Goal: Task Accomplishment & Management: Manage account settings

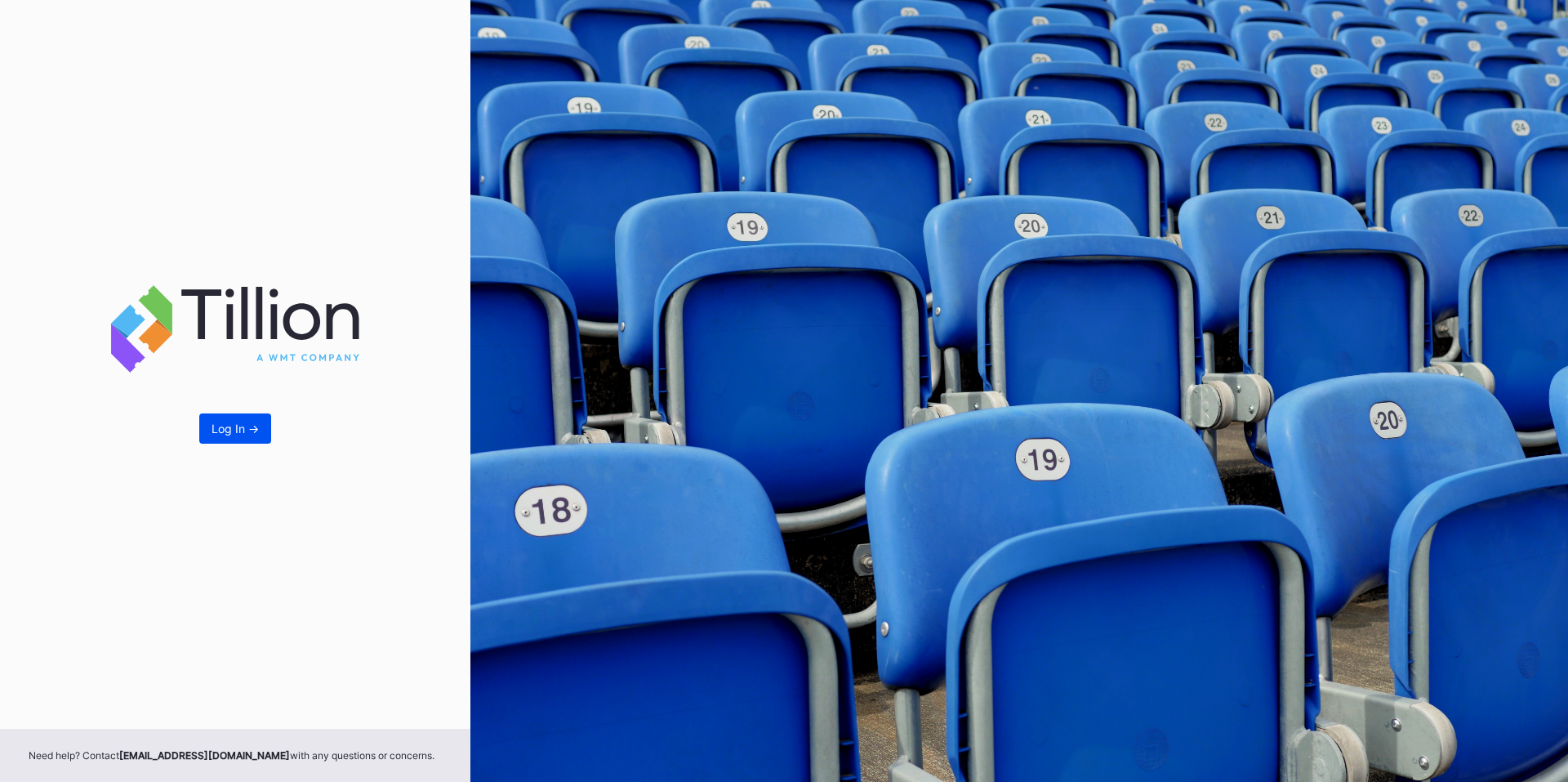
click at [232, 429] on div "Log In ->" at bounding box center [235, 428] width 48 height 14
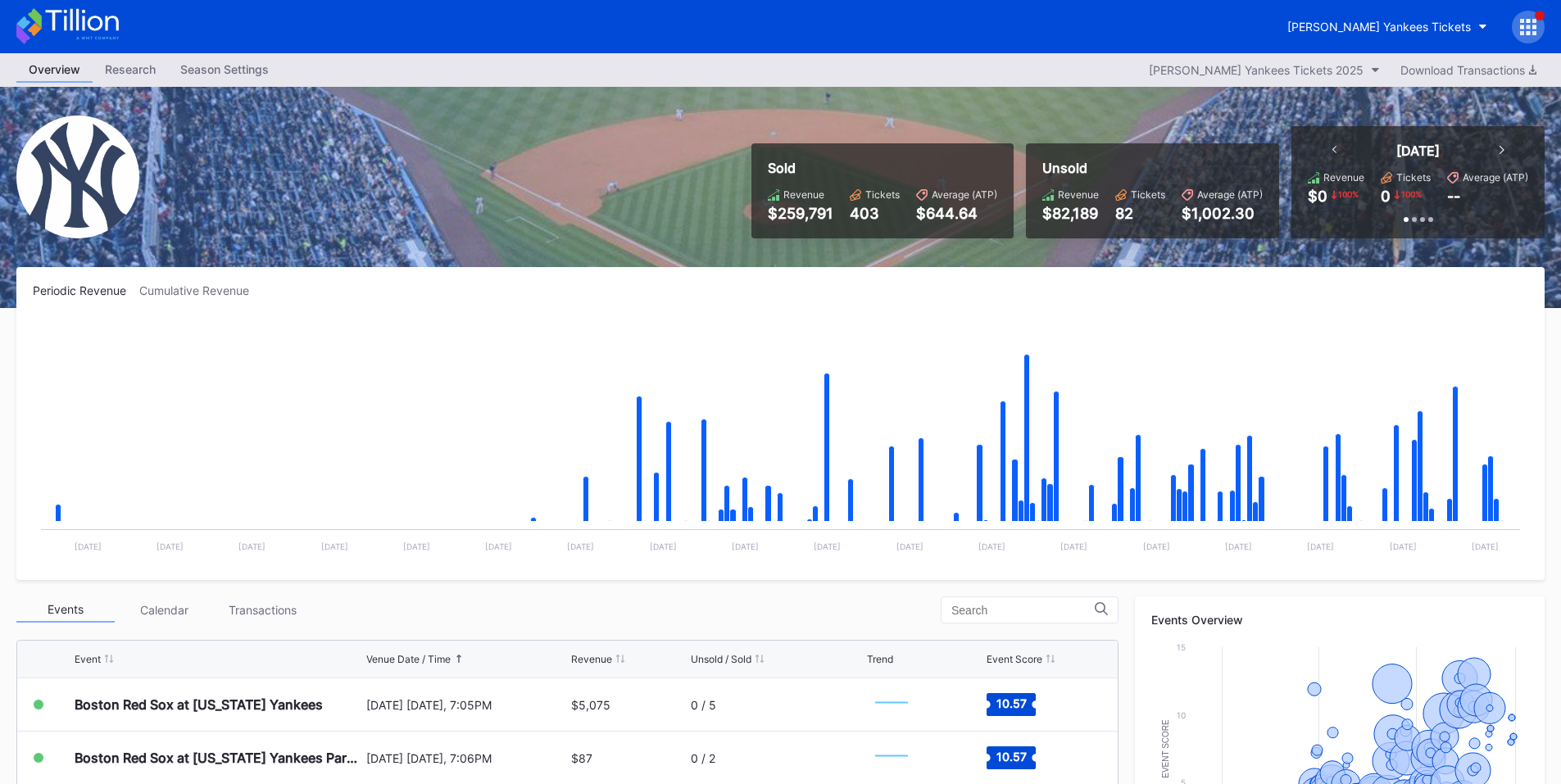
click at [1527, 15] on div at bounding box center [1528, 27] width 33 height 33
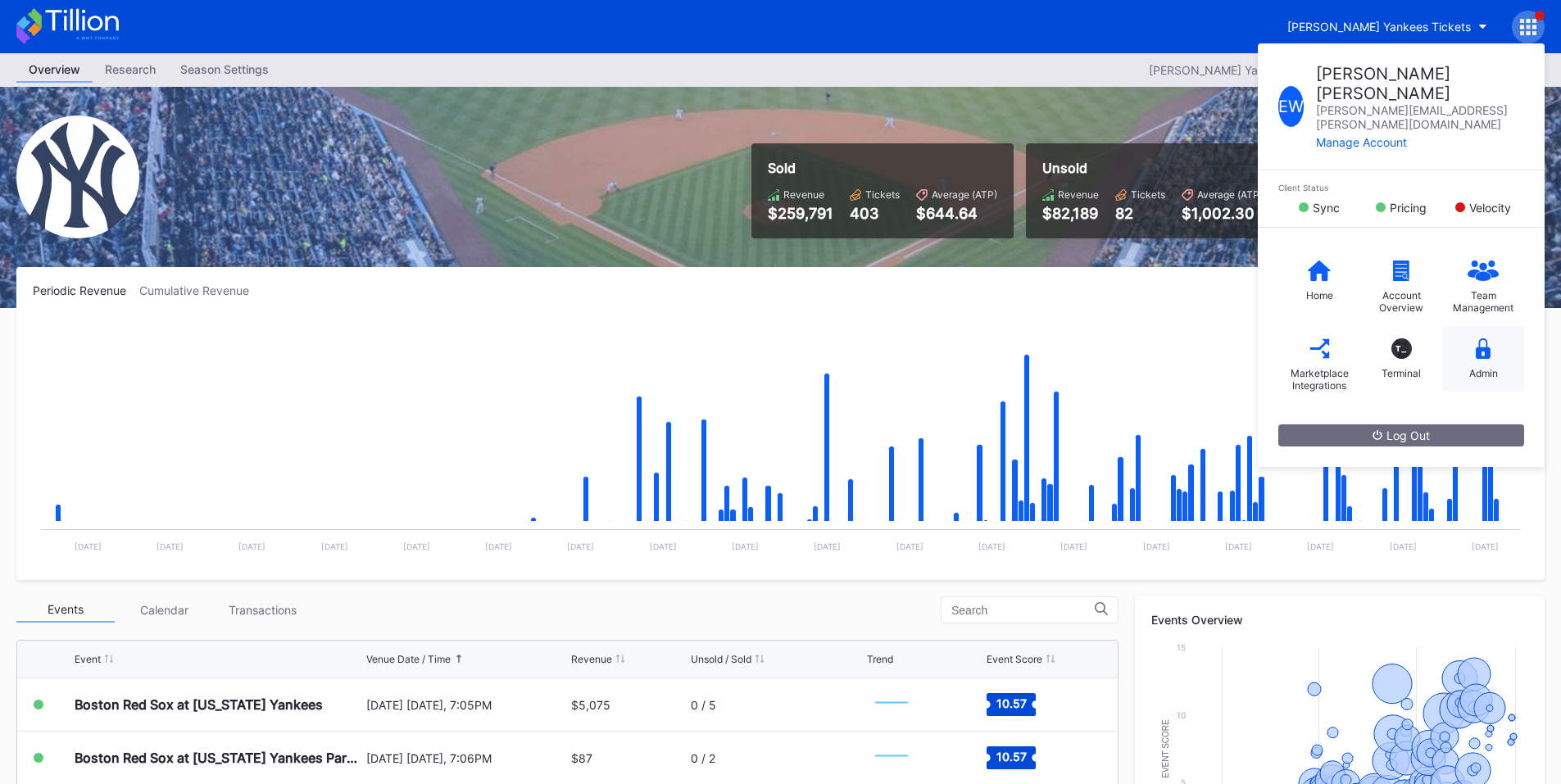
click at [1478, 338] on icon at bounding box center [1483, 348] width 15 height 21
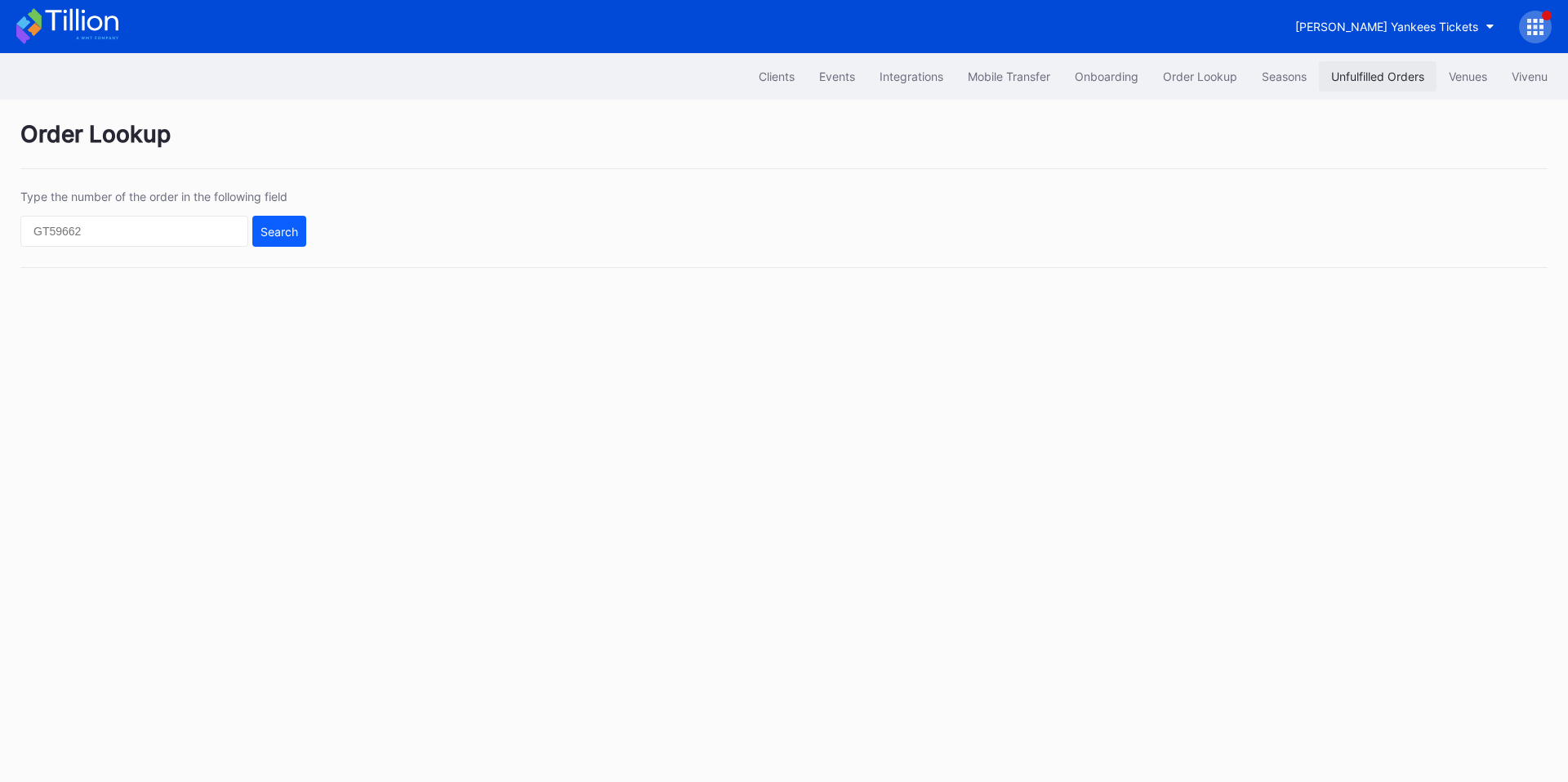
click at [1385, 79] on div "Unfulfilled Orders" at bounding box center [1377, 76] width 93 height 14
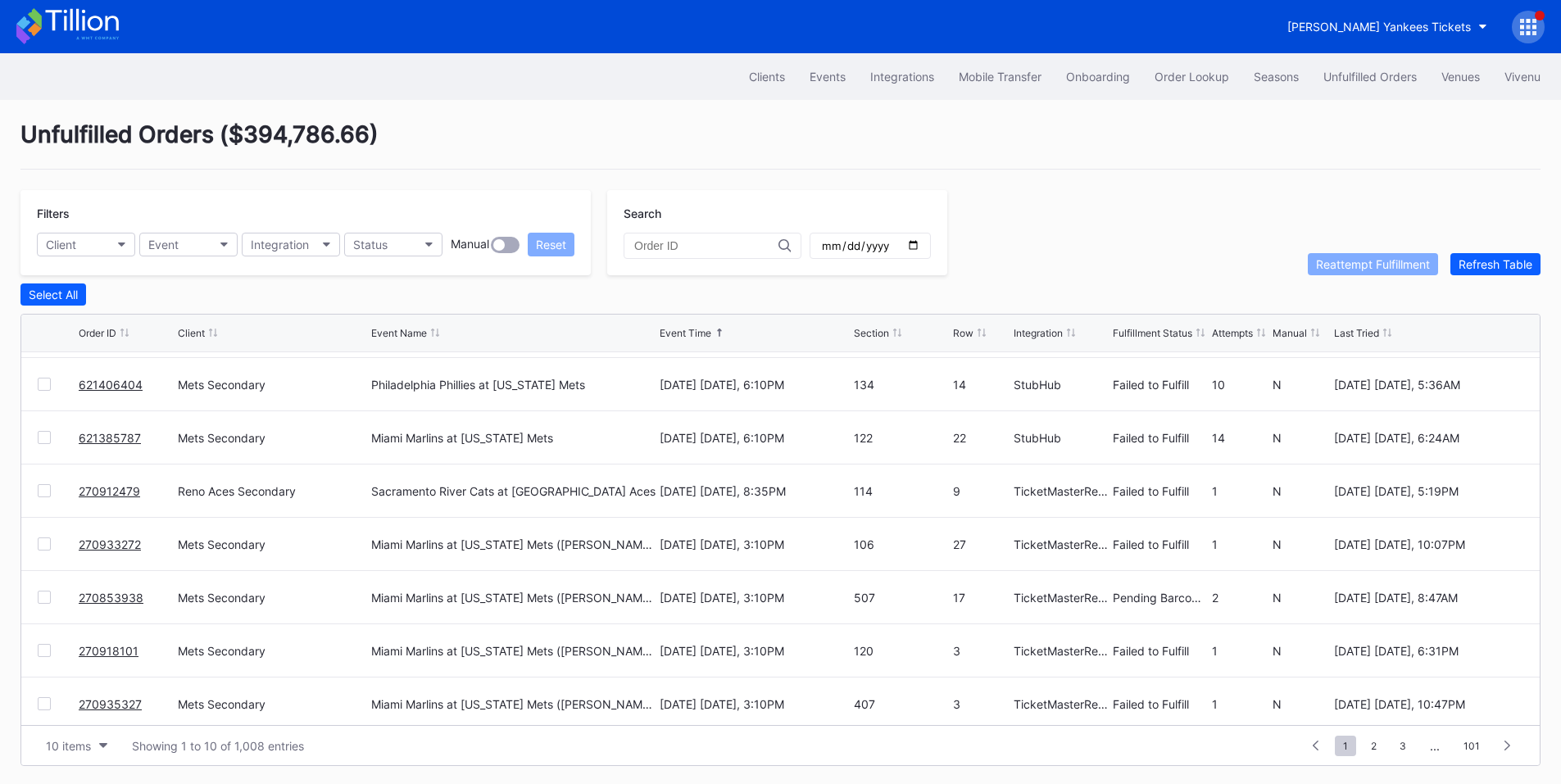
scroll to position [160, 0]
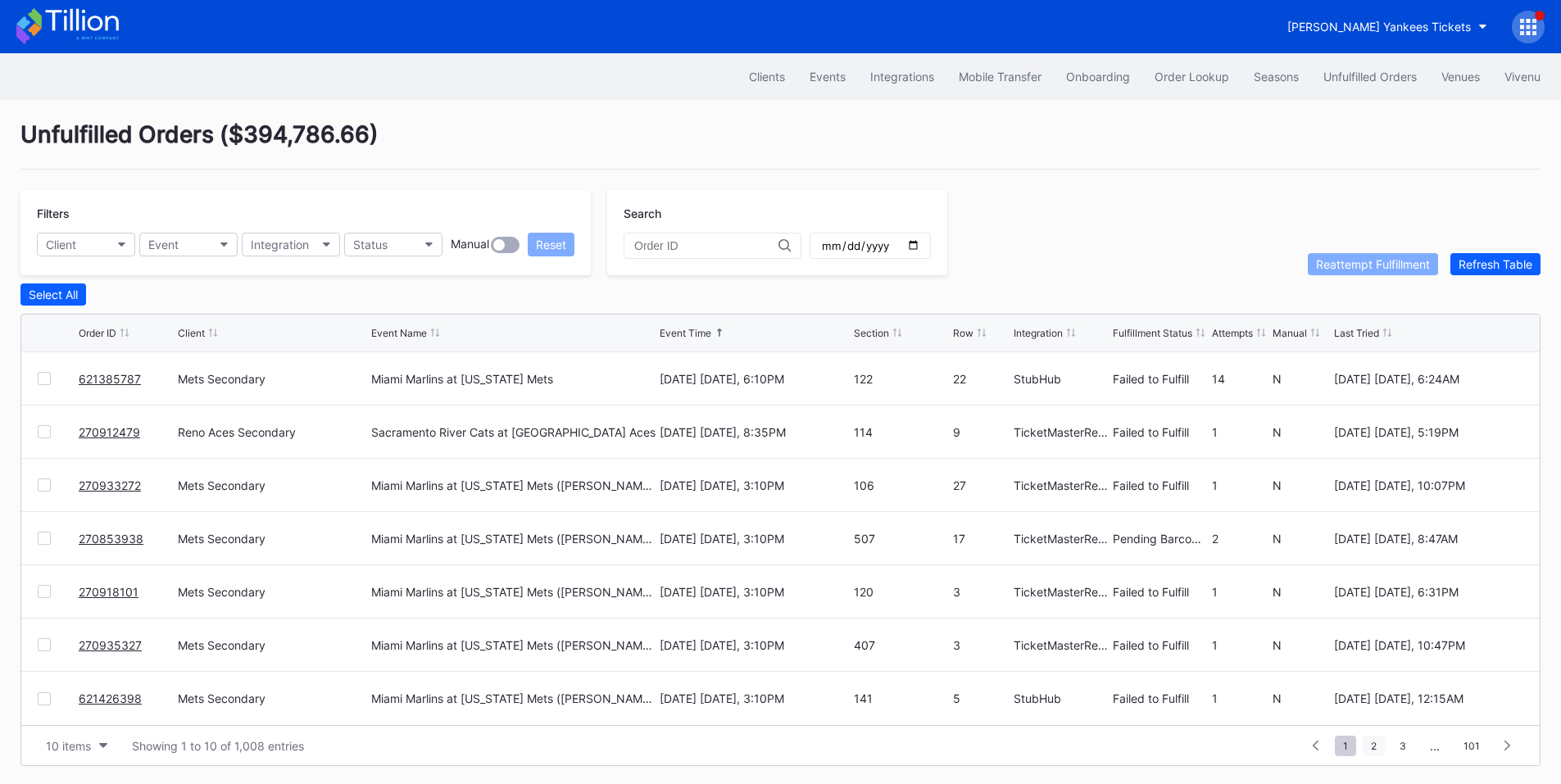
click at [1375, 742] on span "2" at bounding box center [1374, 745] width 22 height 21
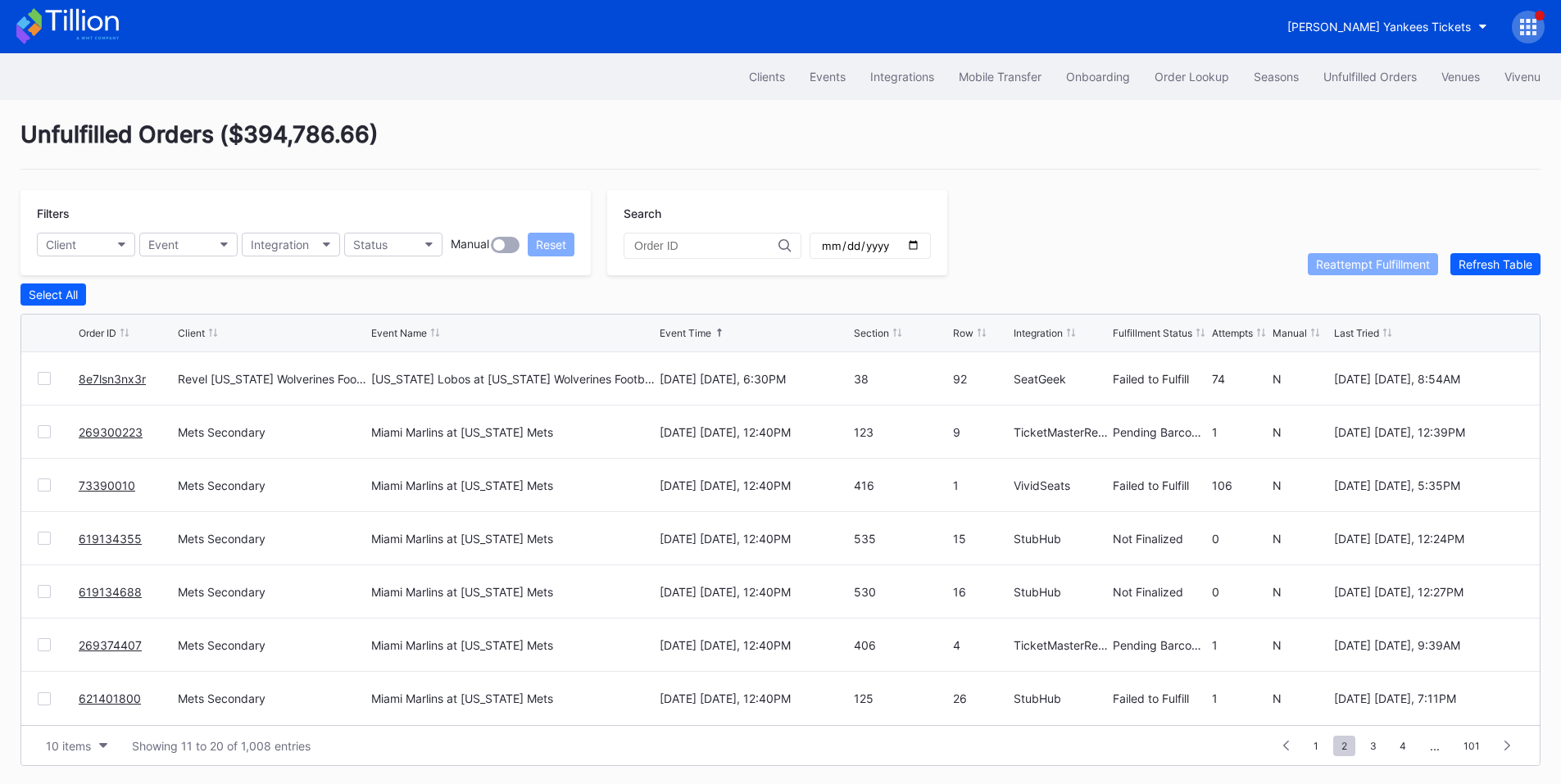
scroll to position [0, 0]
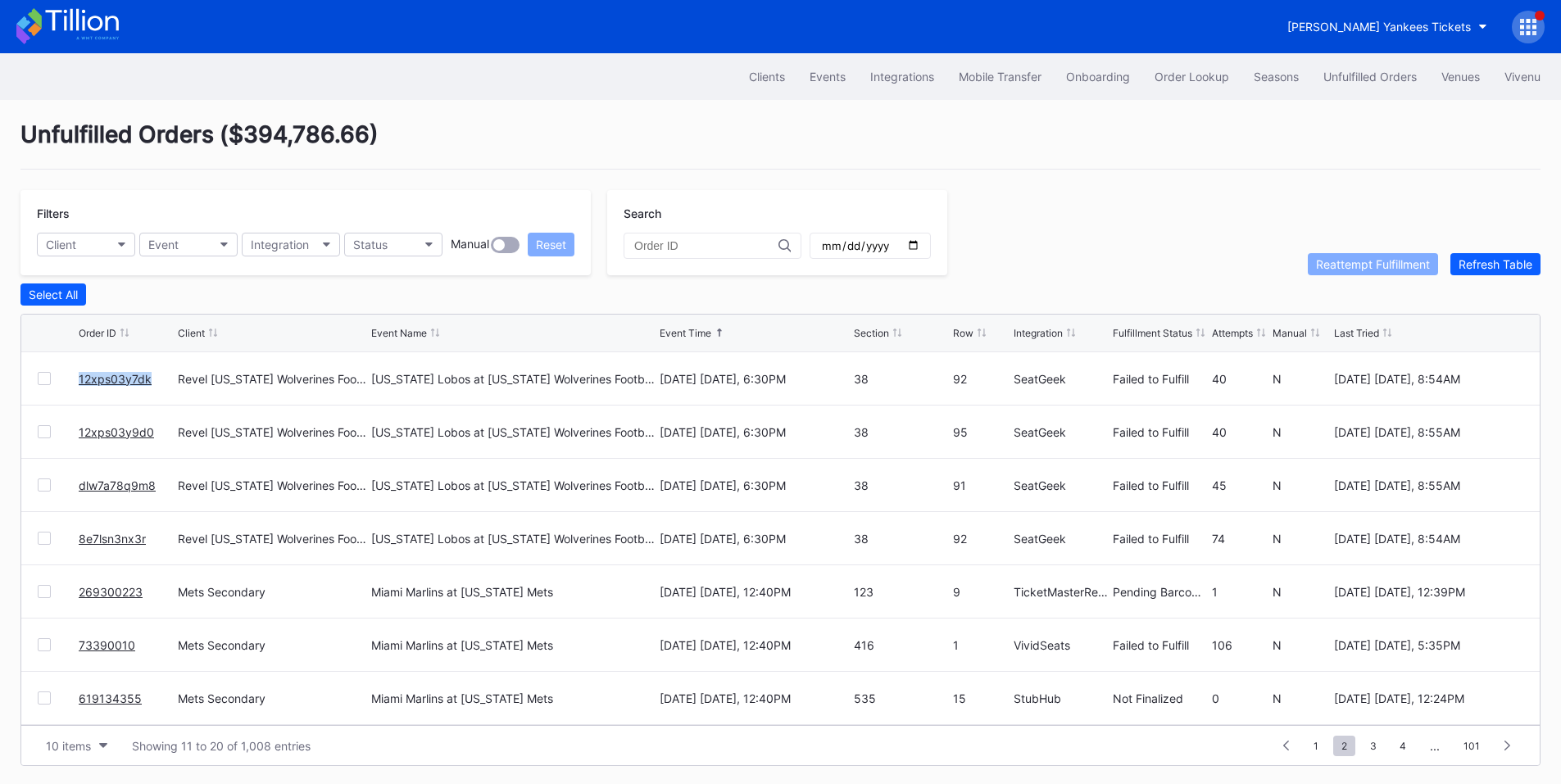
drag, startPoint x: 154, startPoint y: 394, endPoint x: 78, endPoint y: 396, distance: 76.0
click at [78, 396] on div "12xps03y7dk" at bounding box center [125, 379] width 95 height 53
copy link "12xps03y7dk"
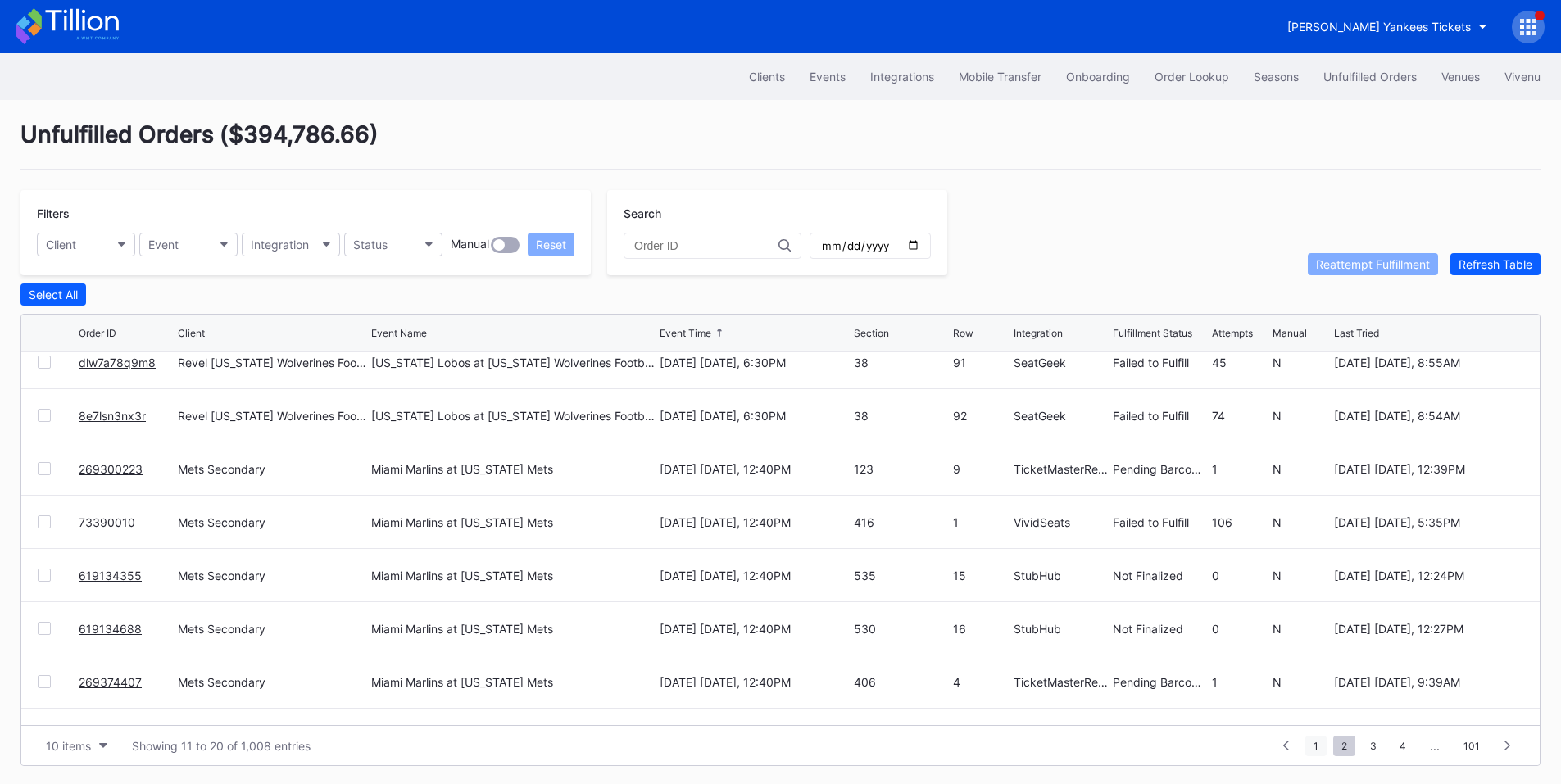
scroll to position [160, 0]
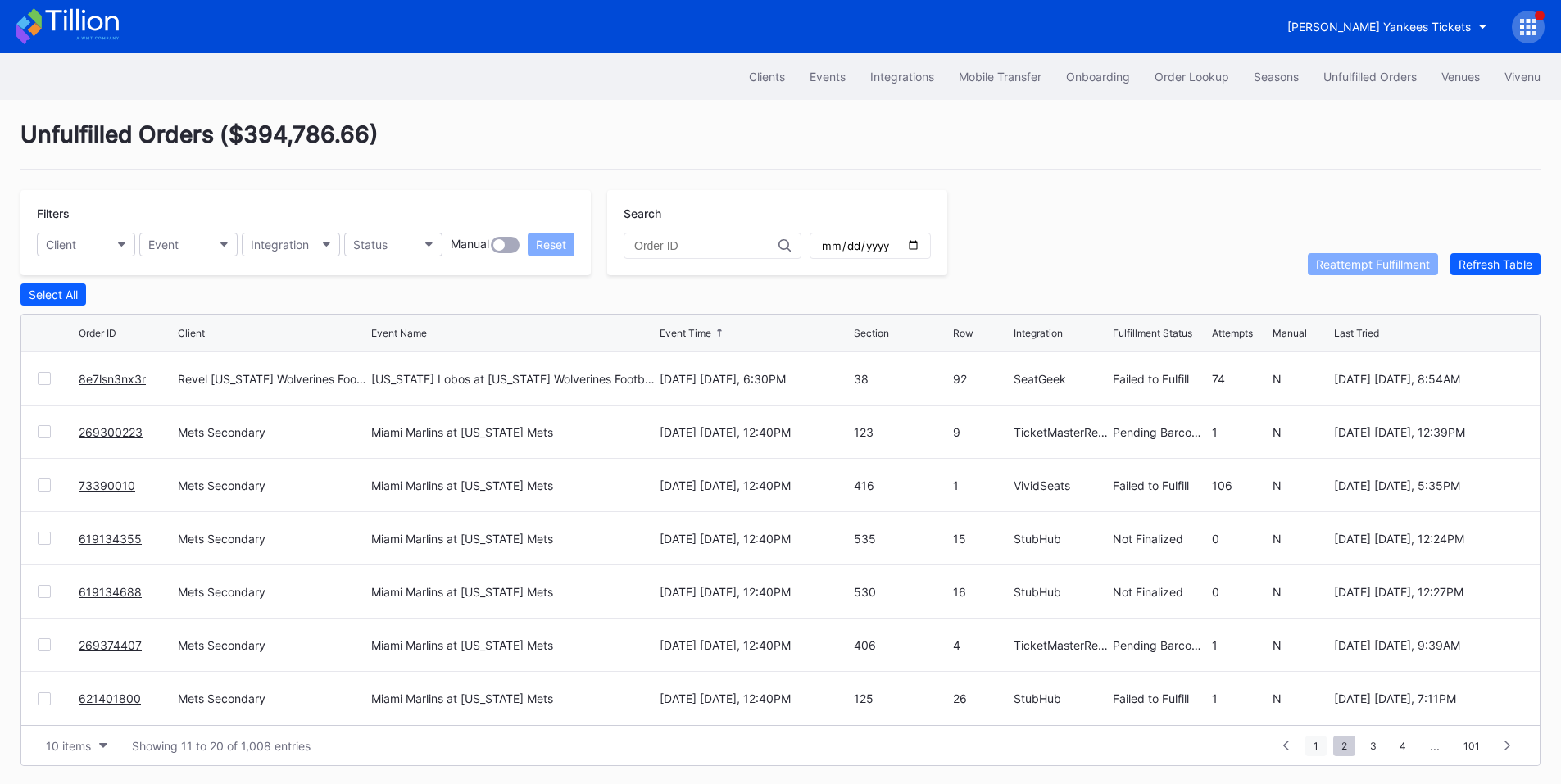
click at [1322, 753] on span "1" at bounding box center [1316, 745] width 21 height 21
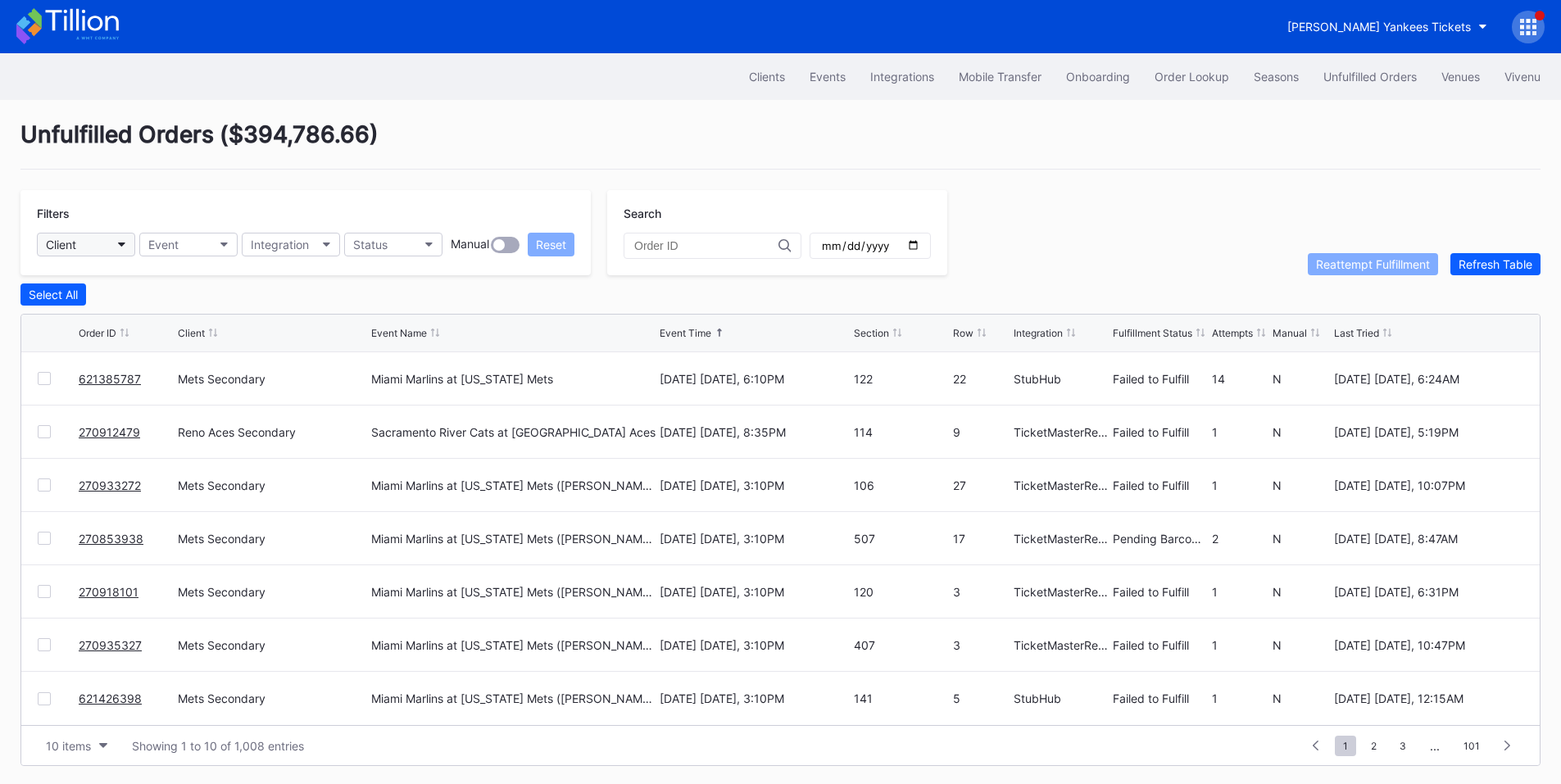
click at [94, 248] on button "Client" at bounding box center [86, 244] width 98 height 24
type input "mets"
click at [127, 322] on div "Mets Secondary" at bounding box center [93, 317] width 88 height 14
drag, startPoint x: 144, startPoint y: 383, endPoint x: 80, endPoint y: 384, distance: 64.0
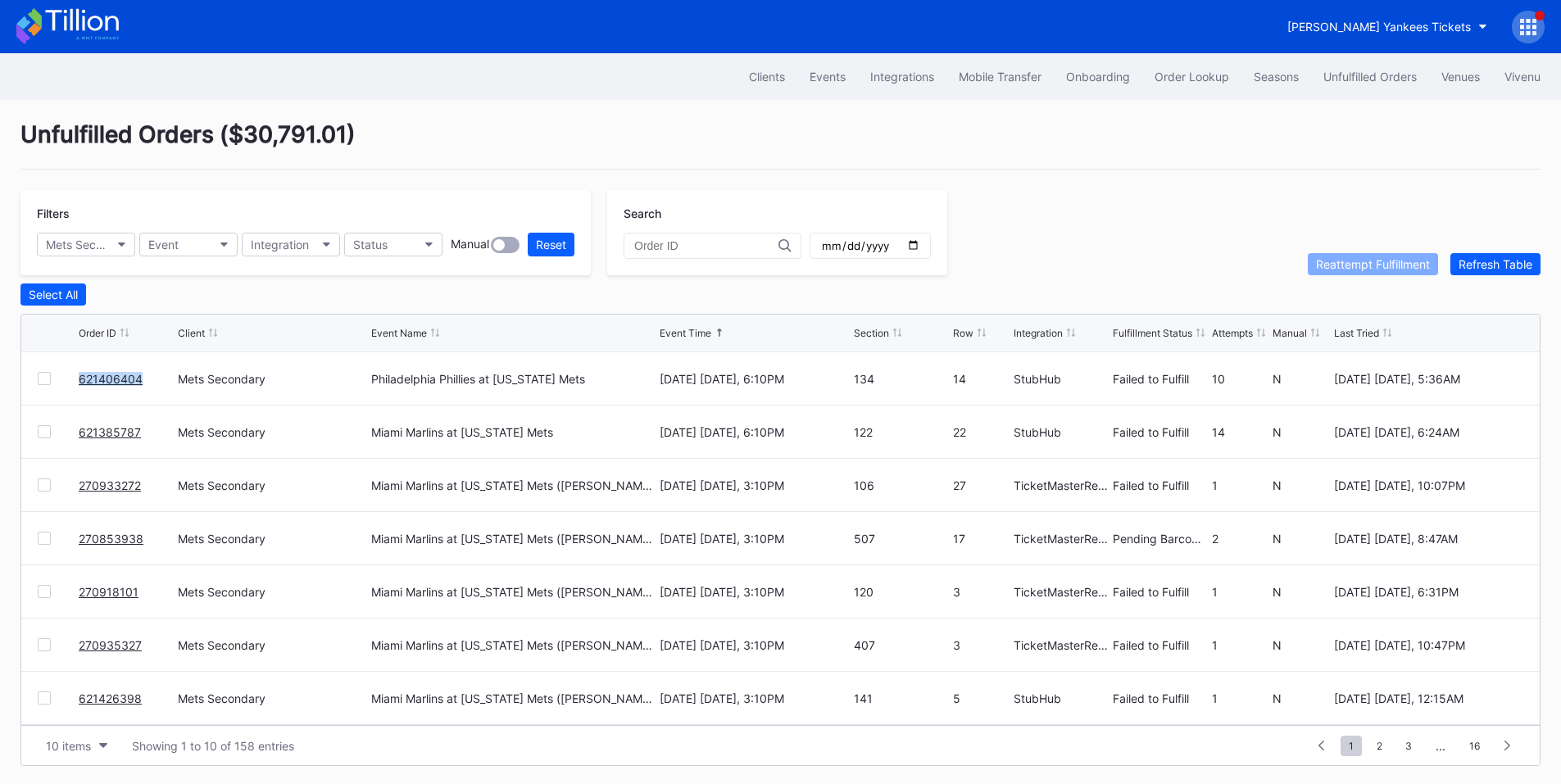
click at [80, 384] on div "621406404" at bounding box center [125, 379] width 95 height 53
copy link "621406404"
click at [101, 379] on link "621406404" at bounding box center [110, 379] width 64 height 14
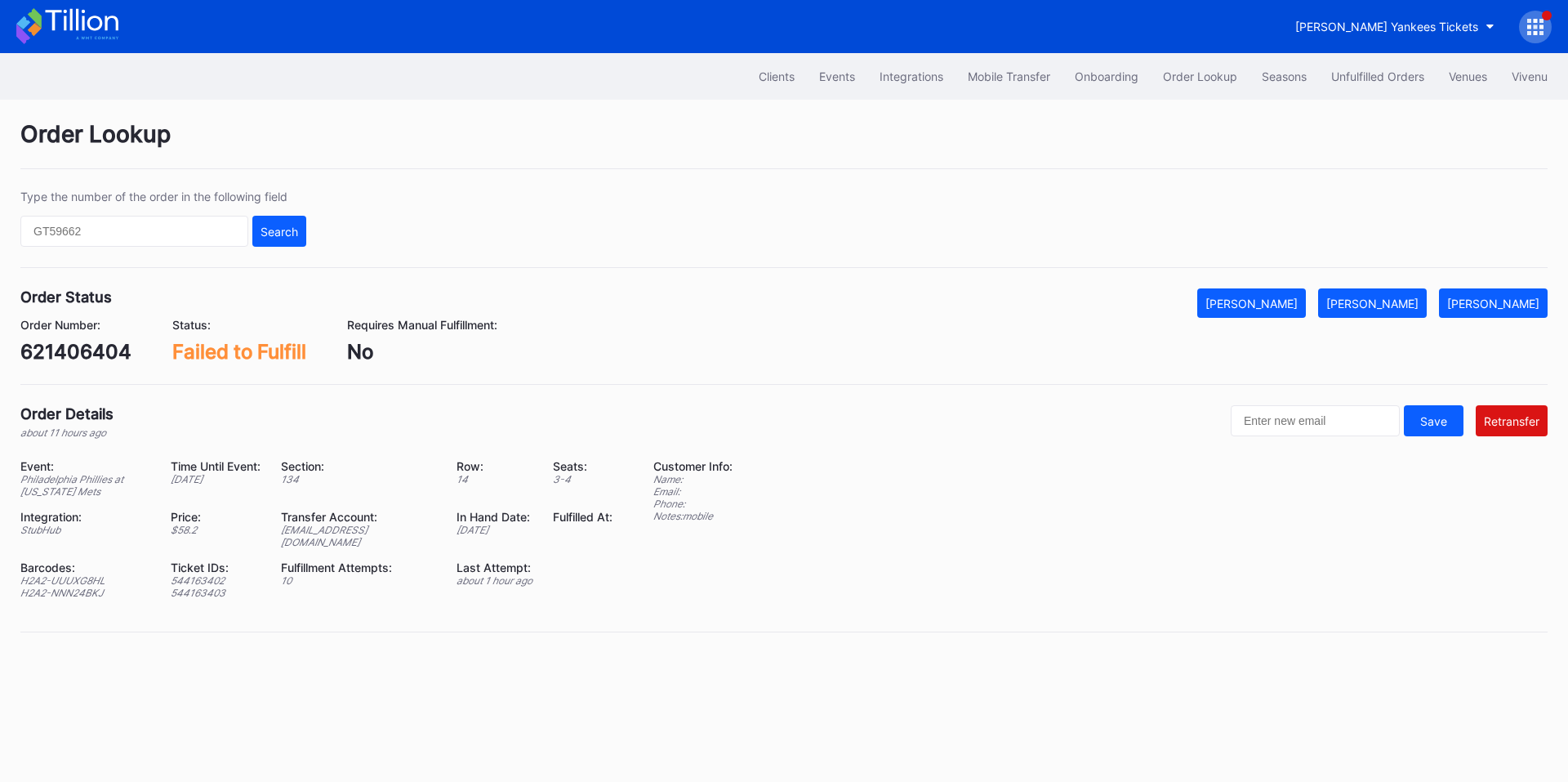
click at [67, 355] on div "621406404" at bounding box center [76, 351] width 111 height 24
copy div "621406404"
click at [366, 529] on div "[EMAIL_ADDRESS][DOMAIN_NAME]" at bounding box center [358, 536] width 155 height 25
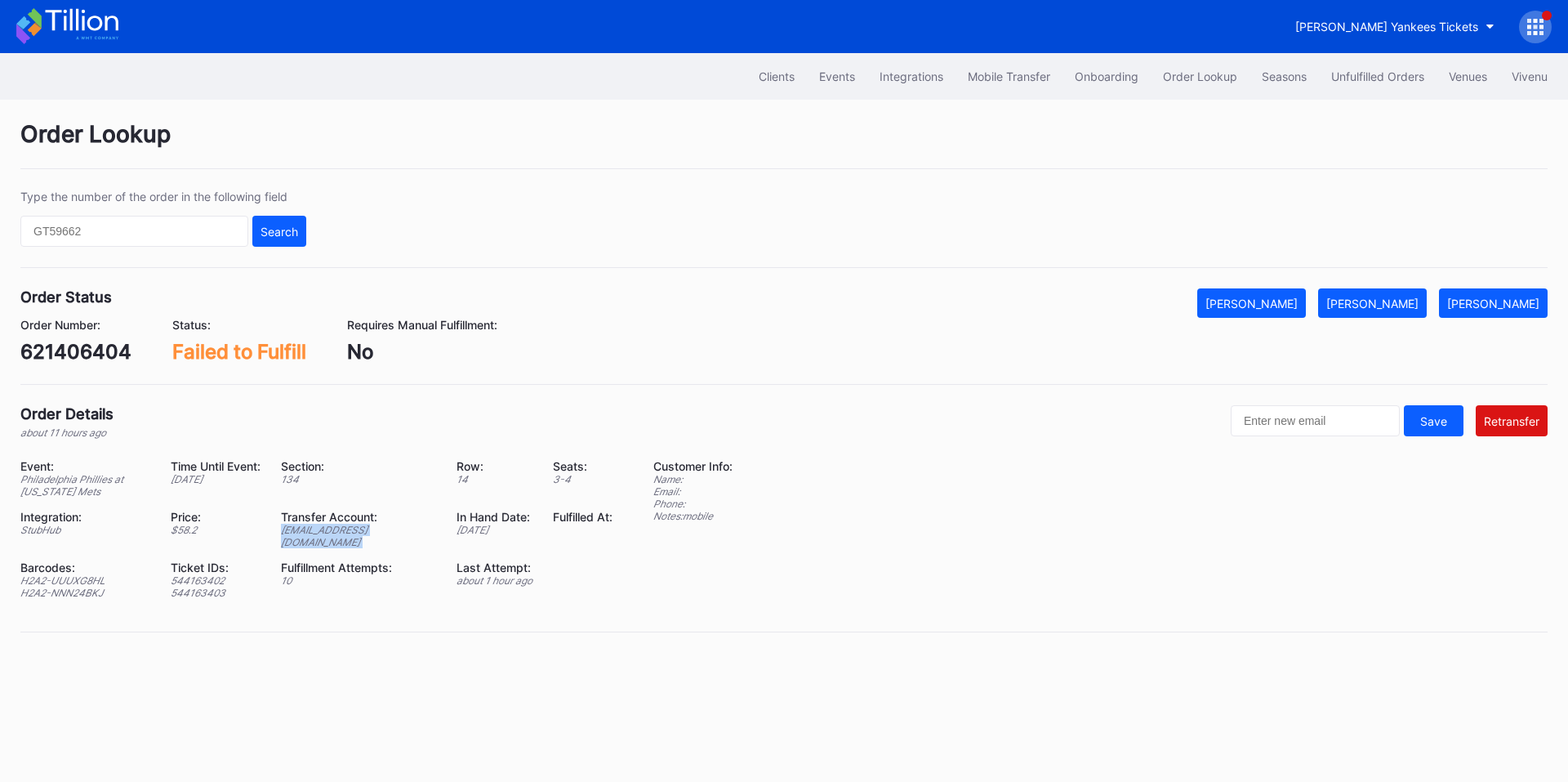
click at [366, 529] on div "[EMAIL_ADDRESS][DOMAIN_NAME]" at bounding box center [358, 536] width 155 height 25
copy div "[EMAIL_ADDRESS][DOMAIN_NAME]"
click at [141, 240] on input "text" at bounding box center [134, 231] width 228 height 31
paste input "621385787"
click at [1498, 299] on div "[PERSON_NAME]" at bounding box center [1493, 303] width 92 height 14
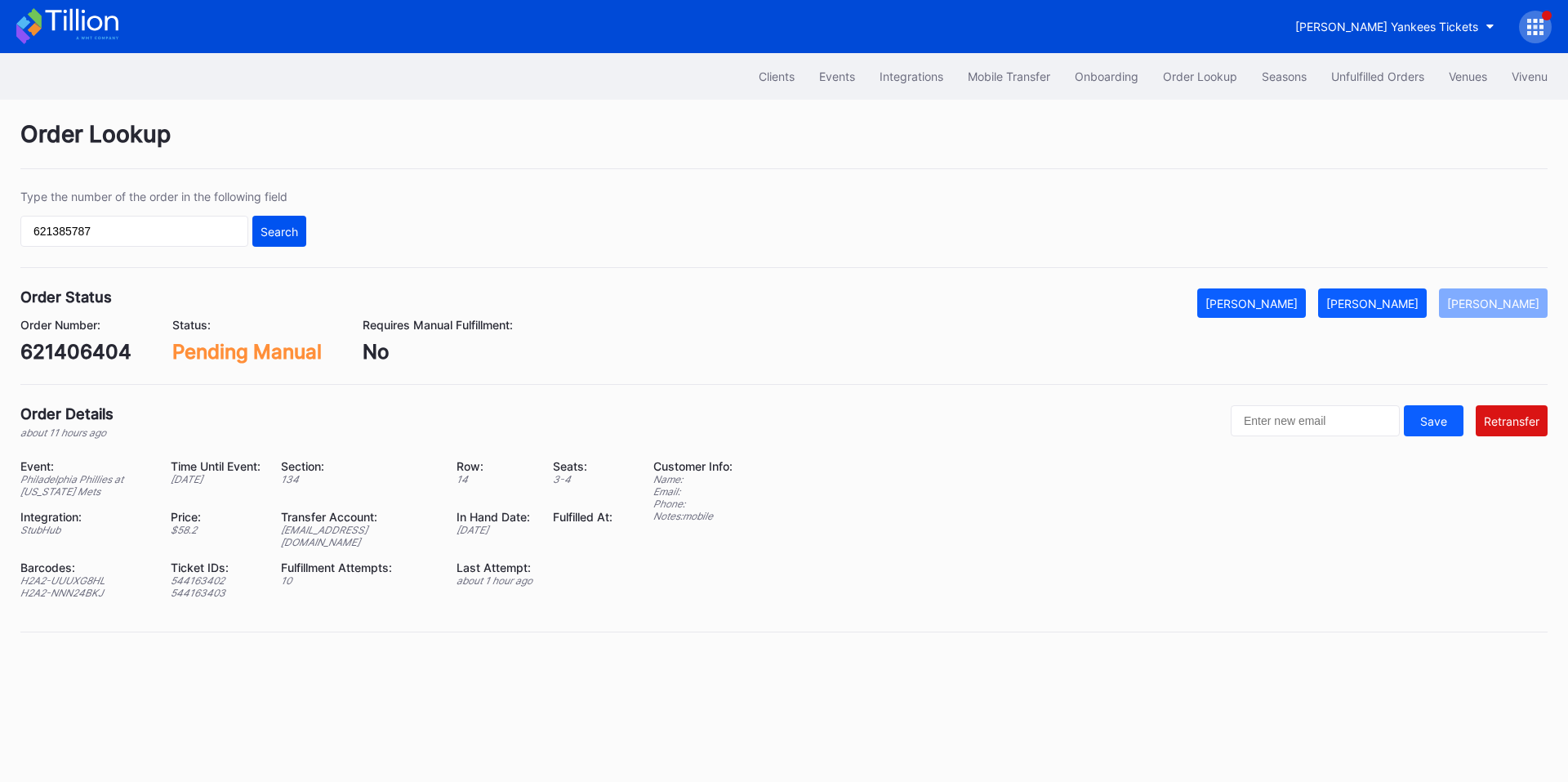
click at [275, 232] on div "Search" at bounding box center [280, 231] width 38 height 14
click at [361, 533] on div "[EMAIL_ADDRESS][DOMAIN_NAME]" at bounding box center [350, 536] width 151 height 25
click at [358, 533] on div "[EMAIL_ADDRESS][DOMAIN_NAME]" at bounding box center [350, 536] width 151 height 25
click at [359, 533] on div "[EMAIL_ADDRESS][DOMAIN_NAME]" at bounding box center [350, 536] width 151 height 25
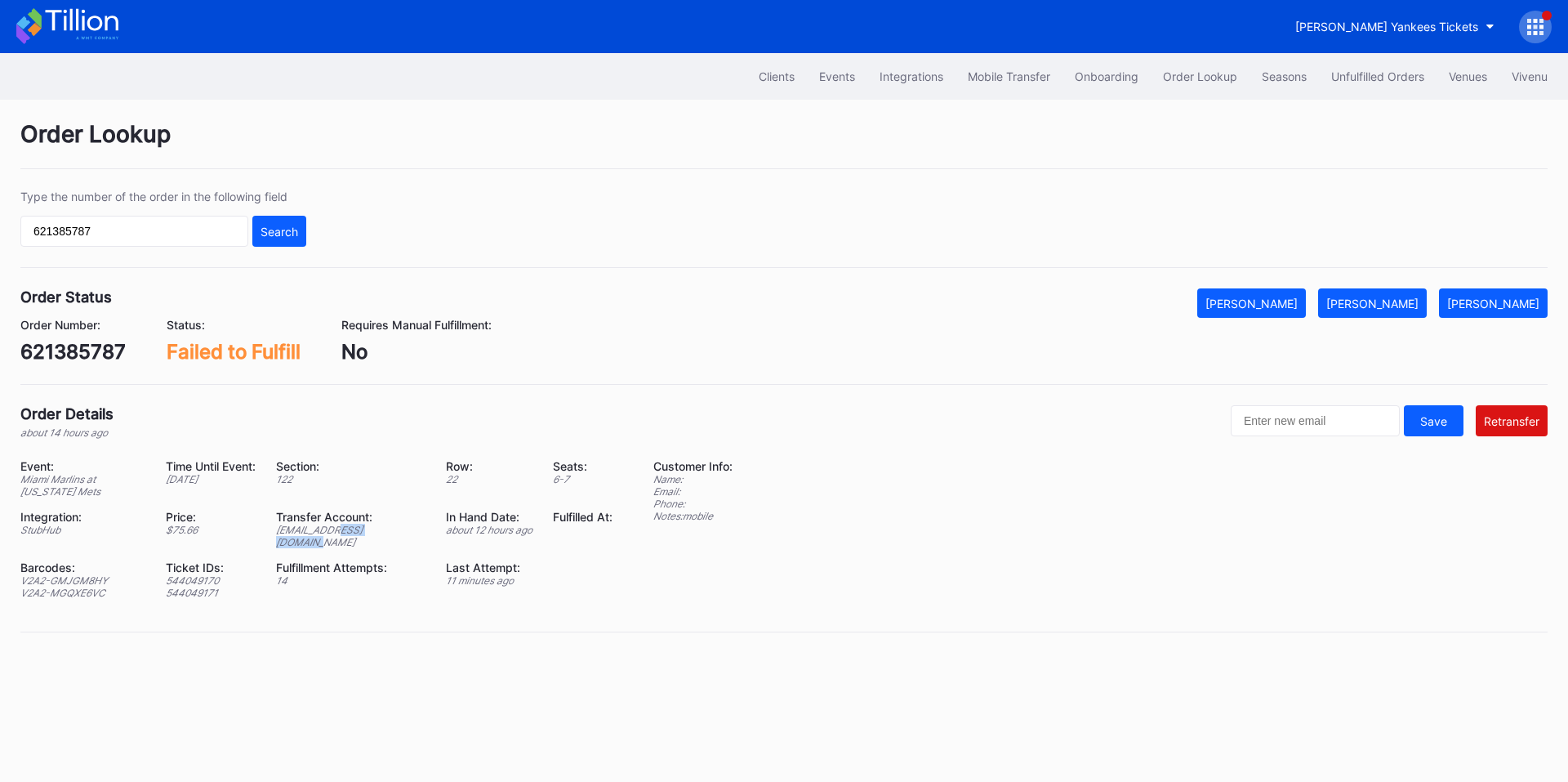
click at [359, 533] on div "[EMAIL_ADDRESS][DOMAIN_NAME]" at bounding box center [350, 536] width 151 height 25
copy div "[EMAIL_ADDRESS][DOMAIN_NAME]"
click at [1517, 296] on div "[PERSON_NAME]" at bounding box center [1493, 303] width 92 height 14
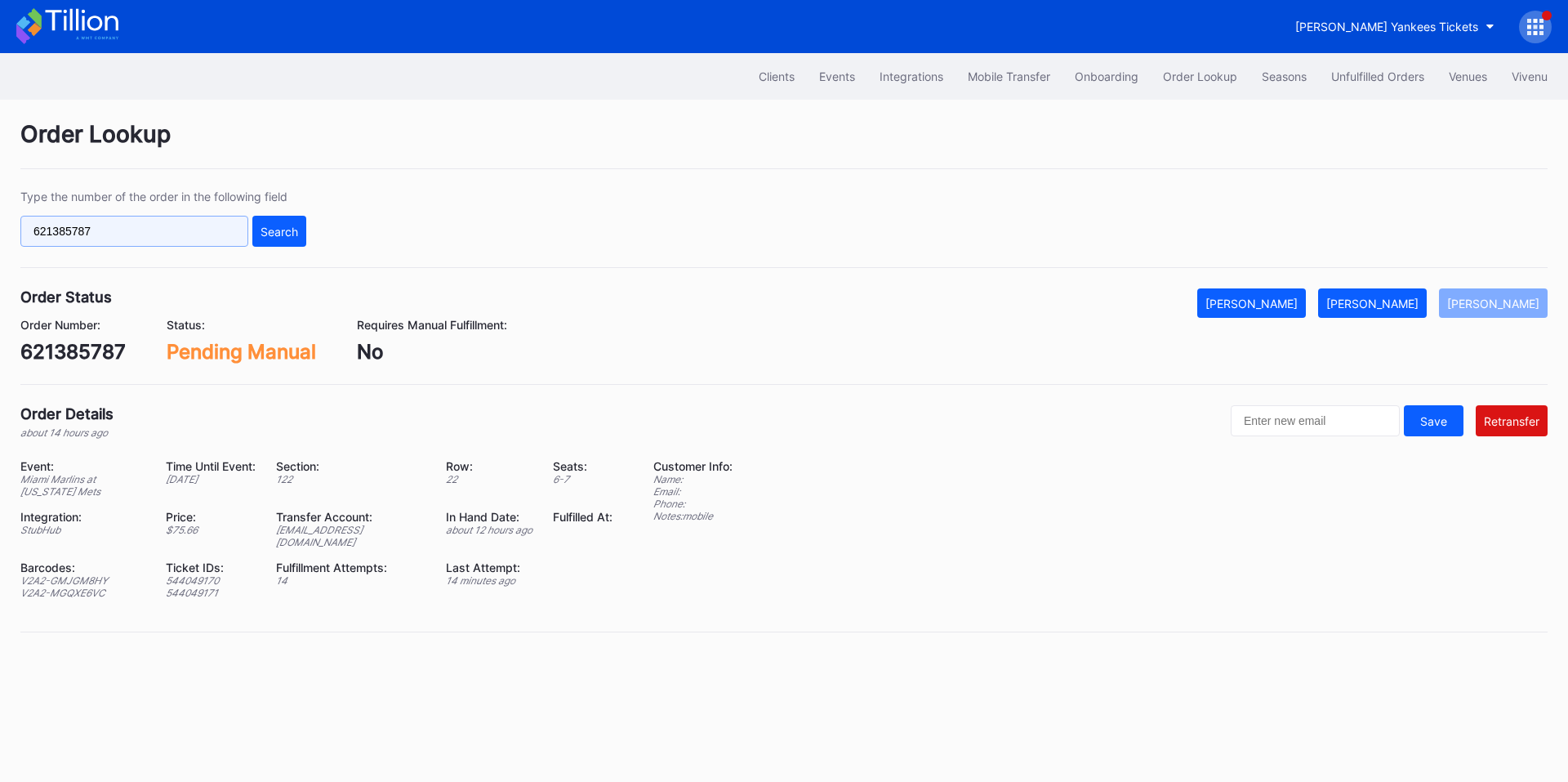
click at [179, 234] on input "621385787" at bounding box center [134, 231] width 228 height 31
paste input "270941670"
click at [282, 230] on div "Search" at bounding box center [280, 231] width 38 height 14
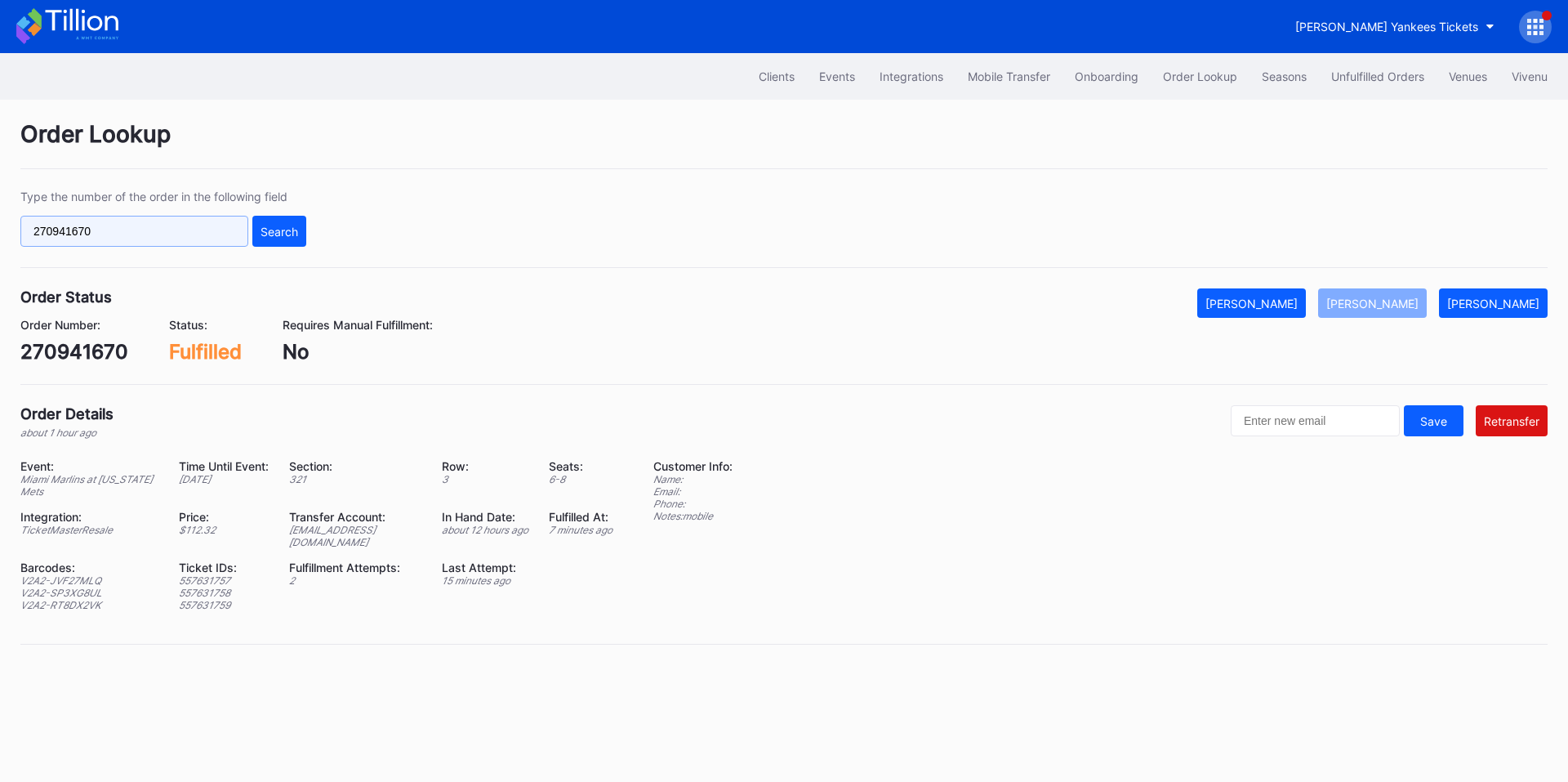
click at [119, 230] on input "270941670" at bounding box center [134, 231] width 228 height 31
paste input "12479"
click at [277, 232] on div "Search" at bounding box center [280, 231] width 38 height 14
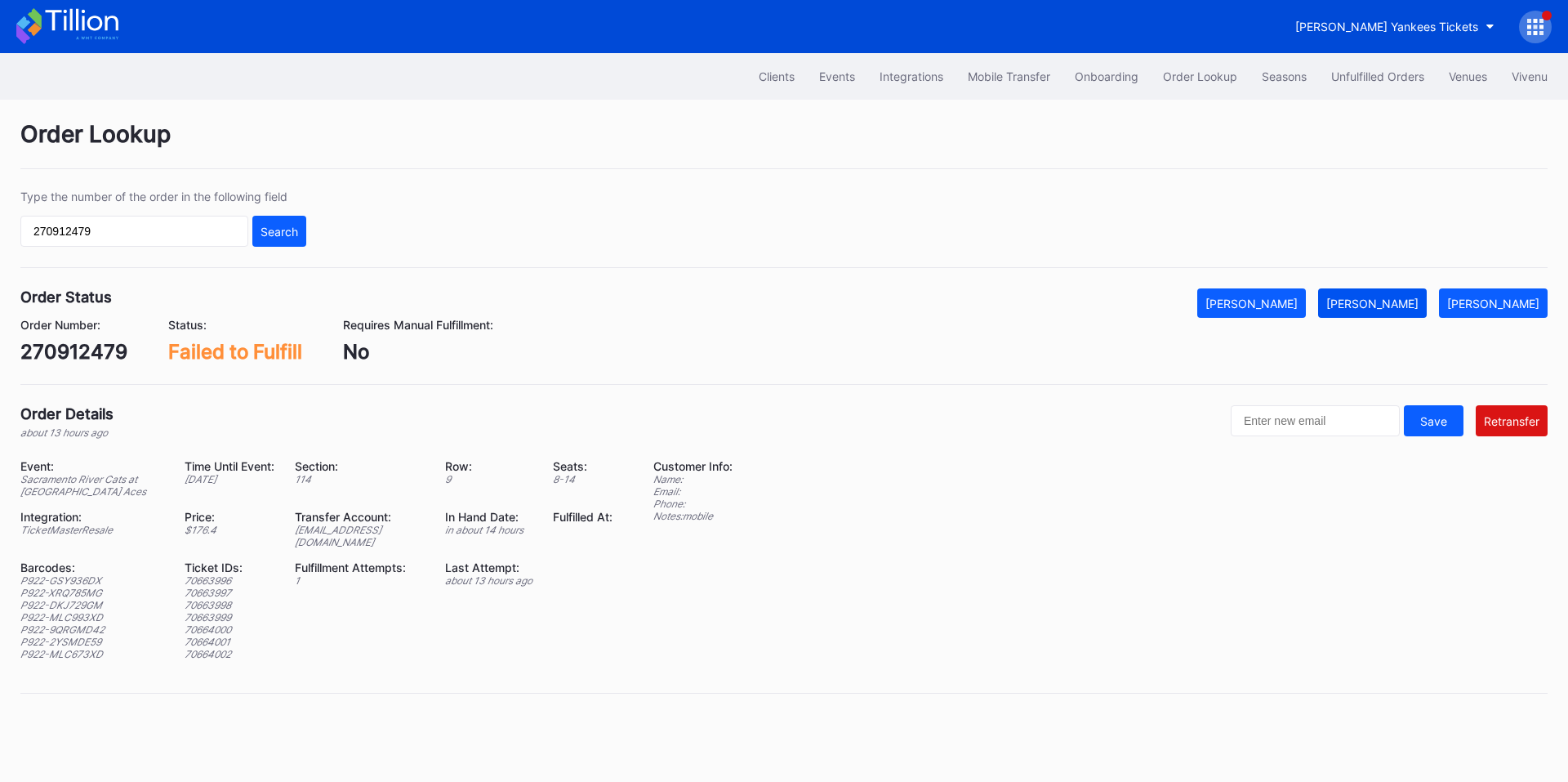
click at [1418, 296] on div "[PERSON_NAME]" at bounding box center [1372, 303] width 92 height 14
click at [196, 233] on input "270912479" at bounding box center [134, 231] width 228 height 31
click at [196, 234] on input "270912479" at bounding box center [134, 231] width 228 height 31
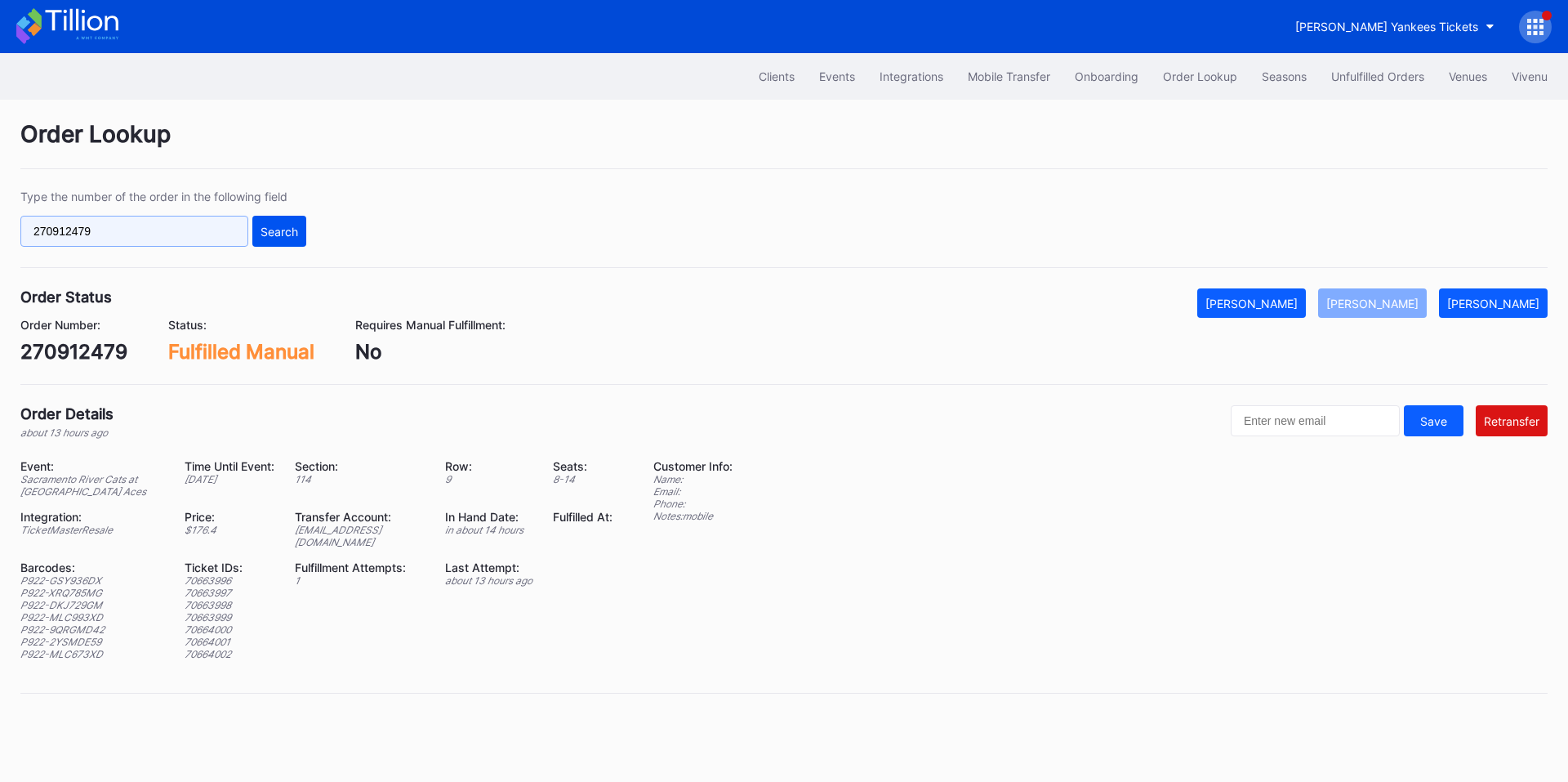
paste input "8101"
click at [286, 244] on button "Search" at bounding box center [280, 231] width 54 height 31
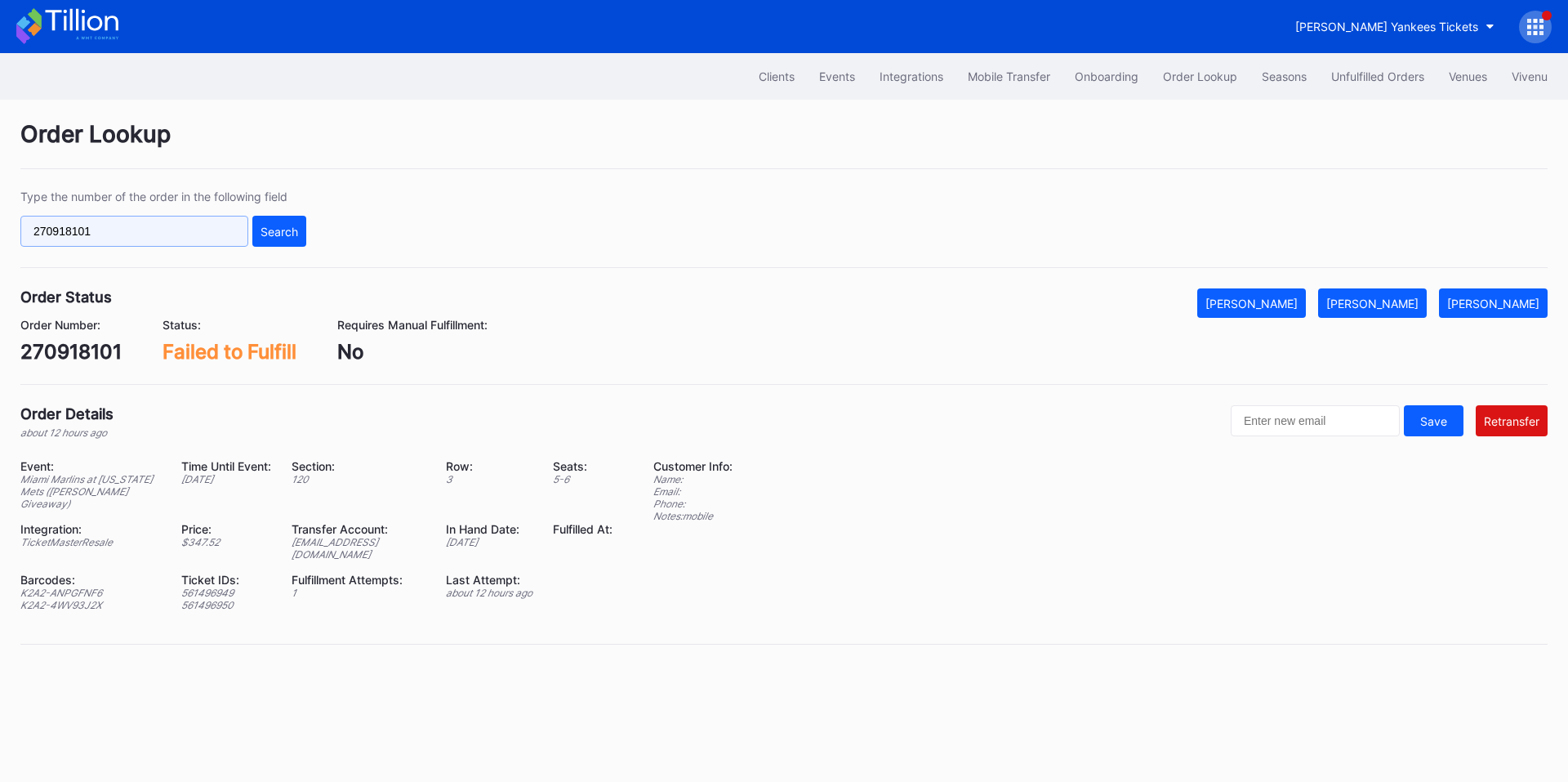
click at [144, 223] on input "270918101" at bounding box center [134, 231] width 228 height 31
paste input "621406404"
type input "621406404"
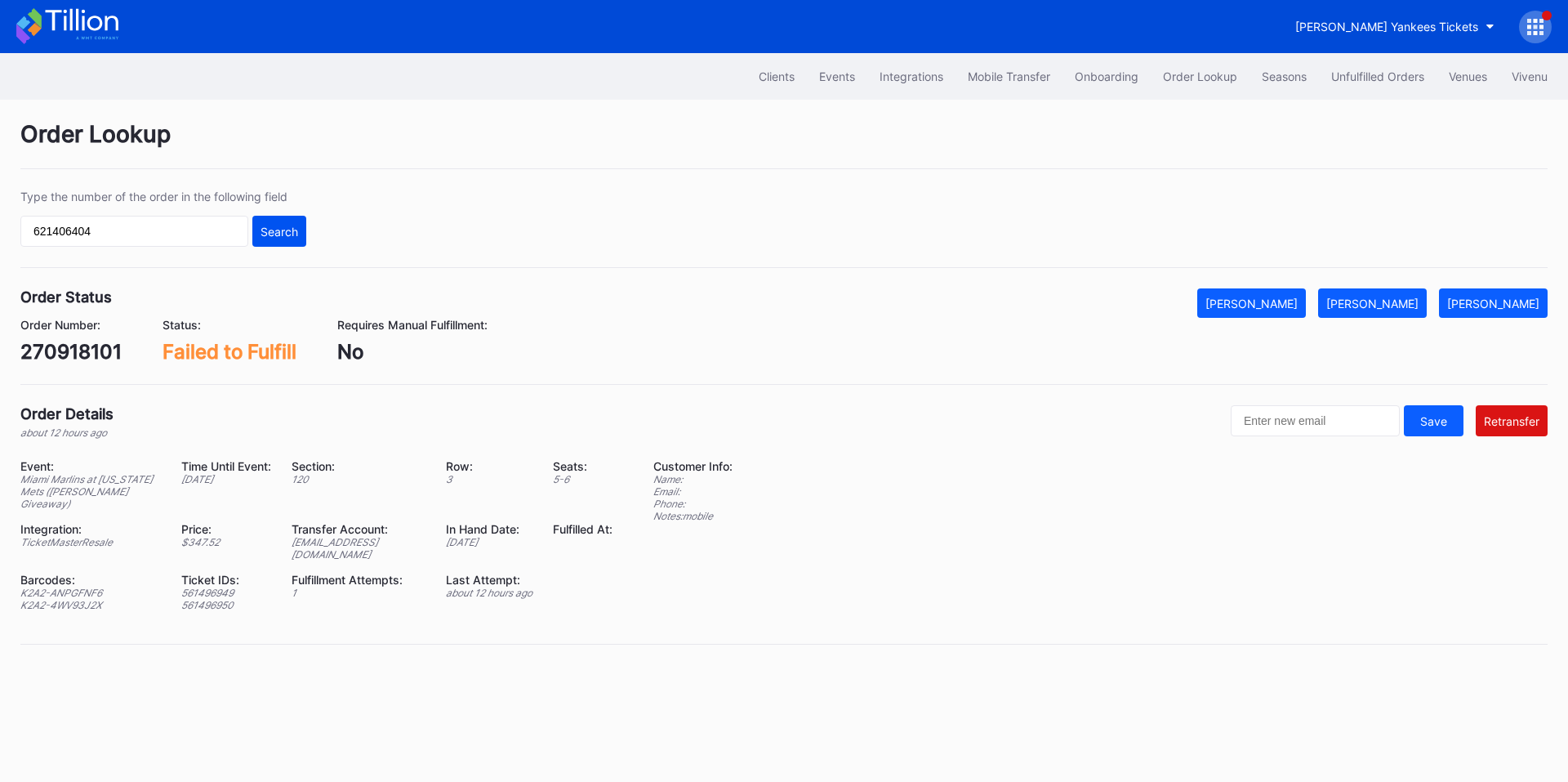
click at [277, 231] on div "Search" at bounding box center [280, 231] width 38 height 14
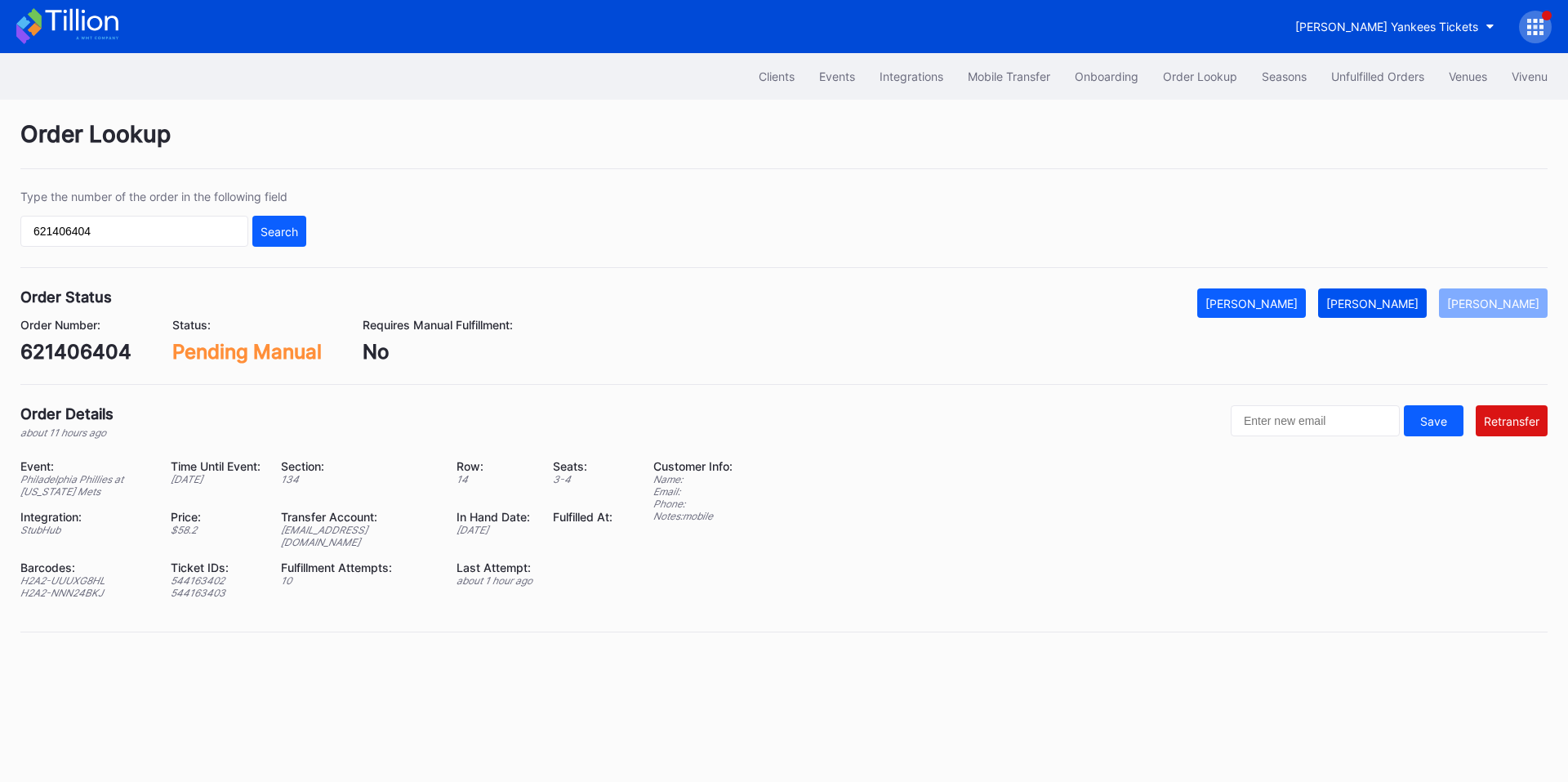
click at [1408, 301] on div "[PERSON_NAME]" at bounding box center [1372, 303] width 92 height 14
